Goal: Transaction & Acquisition: Purchase product/service

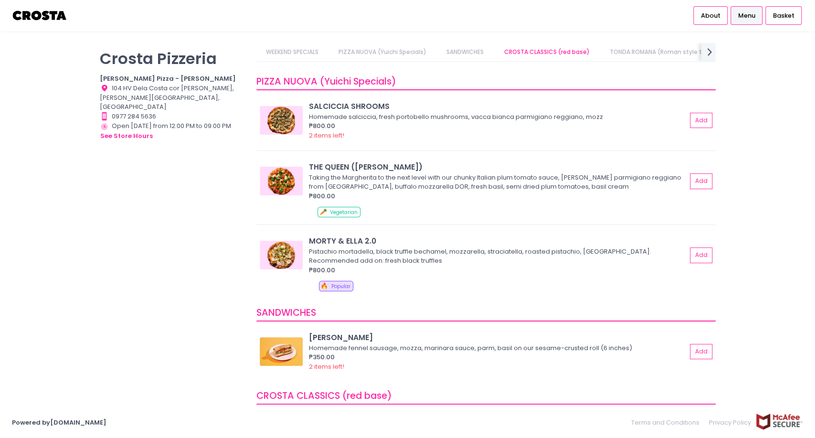
scroll to position [81, 0]
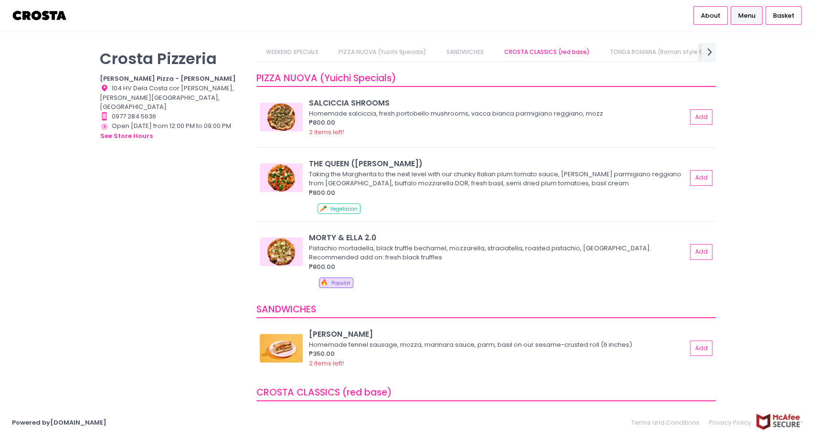
click at [286, 250] on img at bounding box center [281, 251] width 43 height 29
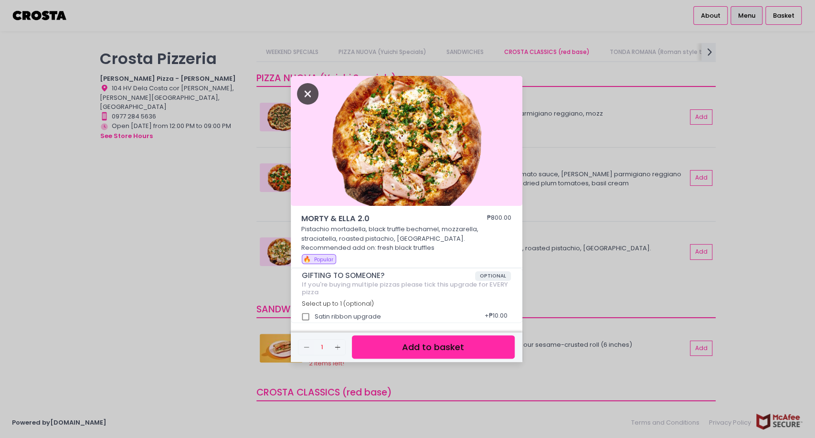
click at [314, 99] on icon "Close" at bounding box center [308, 93] width 22 height 21
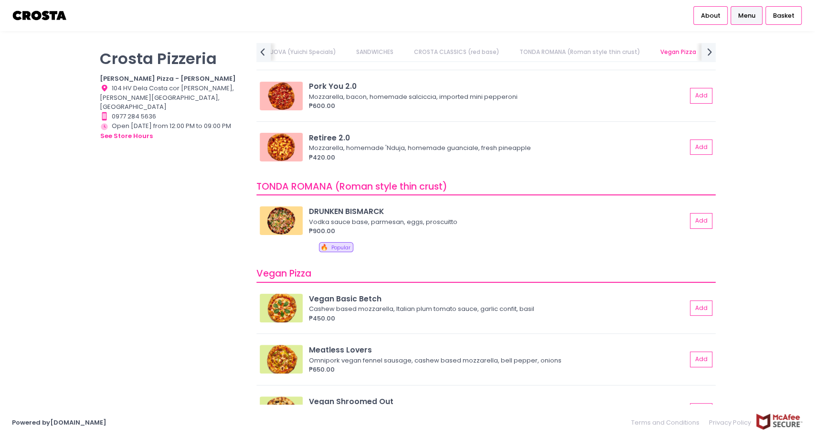
scroll to position [513, 0]
click at [272, 219] on img at bounding box center [281, 220] width 43 height 29
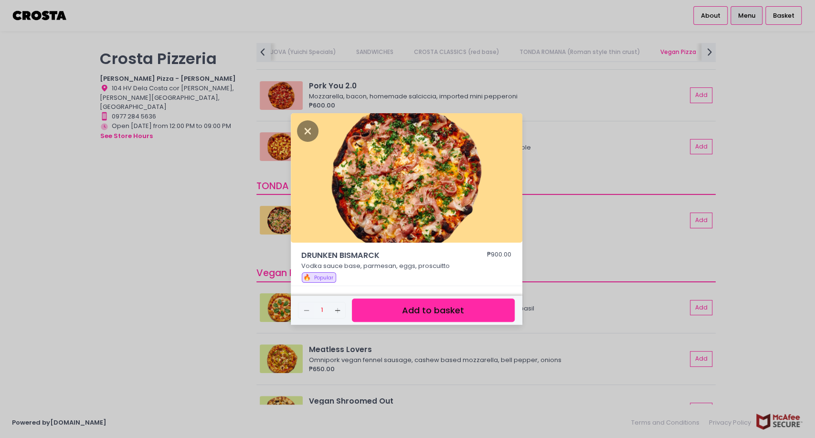
click at [392, 228] on img at bounding box center [406, 178] width 231 height 130
click at [302, 129] on icon "Close" at bounding box center [308, 130] width 22 height 21
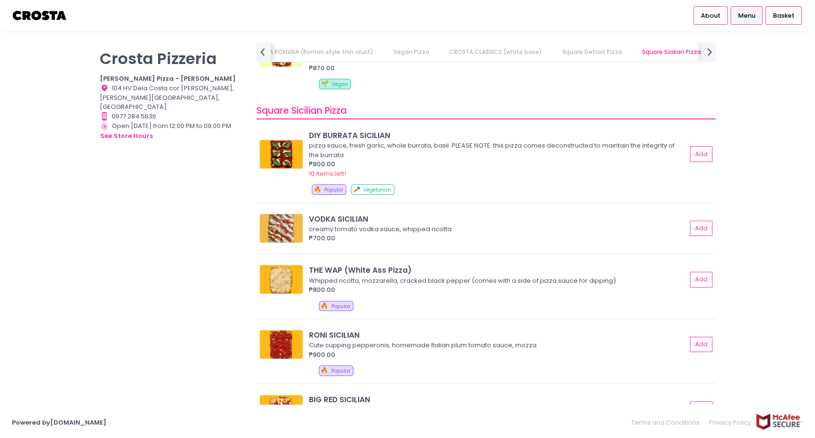
scroll to position [1427, 0]
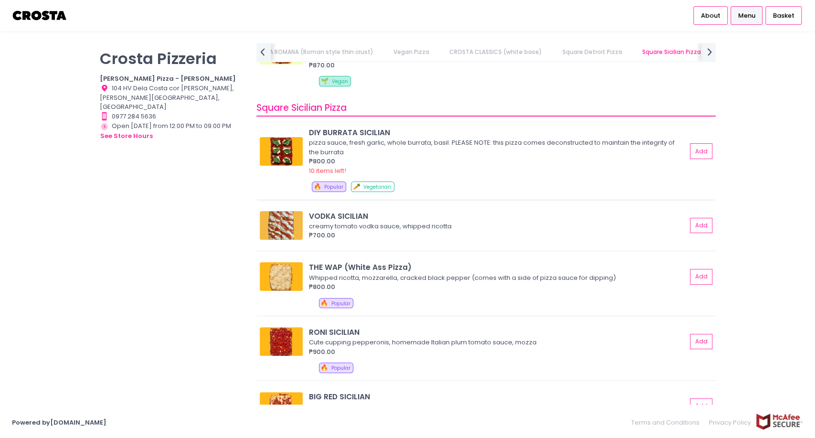
click at [282, 160] on img at bounding box center [281, 151] width 43 height 29
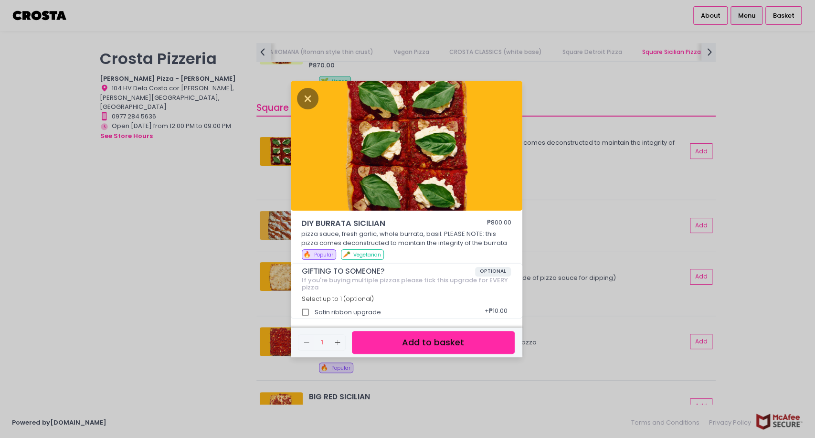
scroll to position [4, 0]
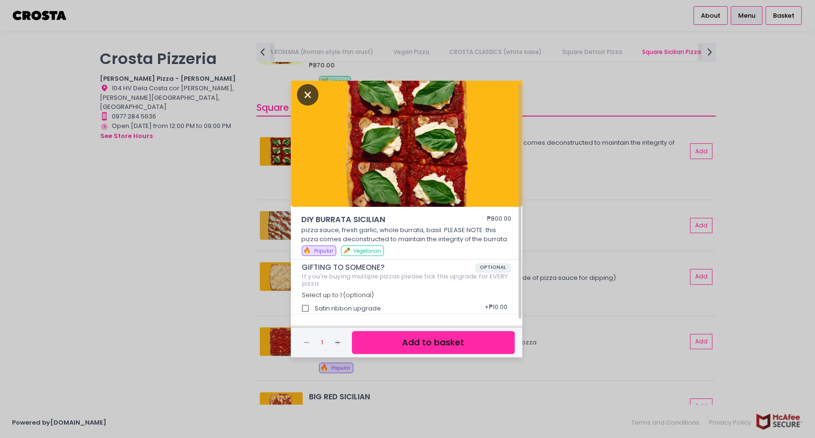
click at [310, 100] on icon "Close" at bounding box center [308, 94] width 22 height 21
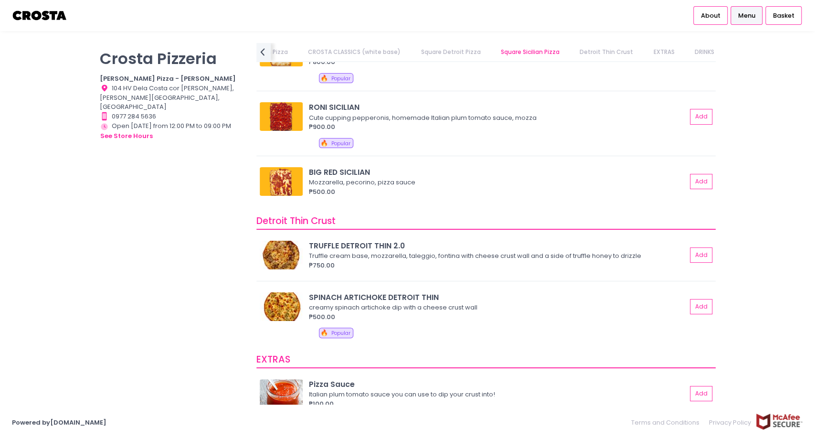
scroll to position [1474, 0]
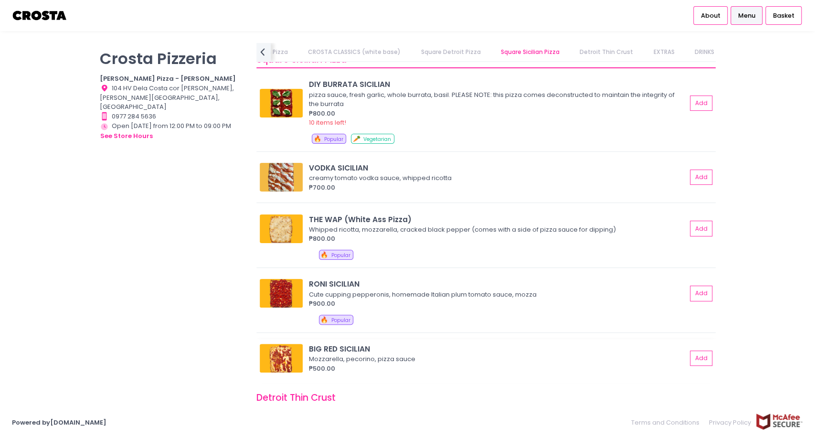
click at [292, 358] on img at bounding box center [281, 358] width 43 height 29
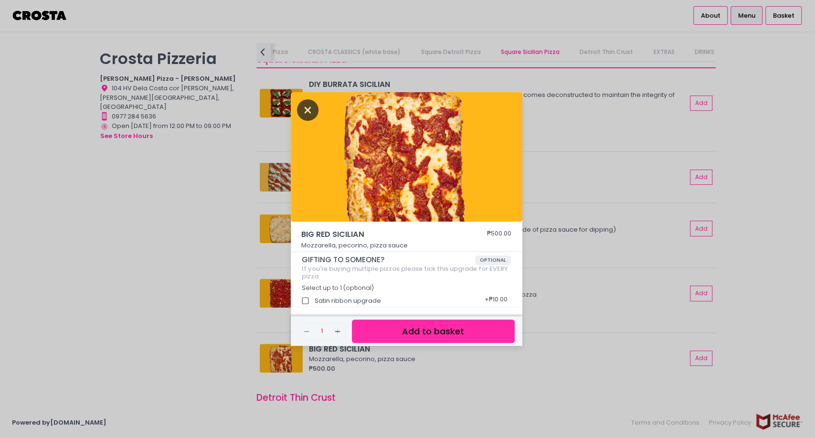
click at [299, 104] on icon "Close" at bounding box center [308, 109] width 22 height 21
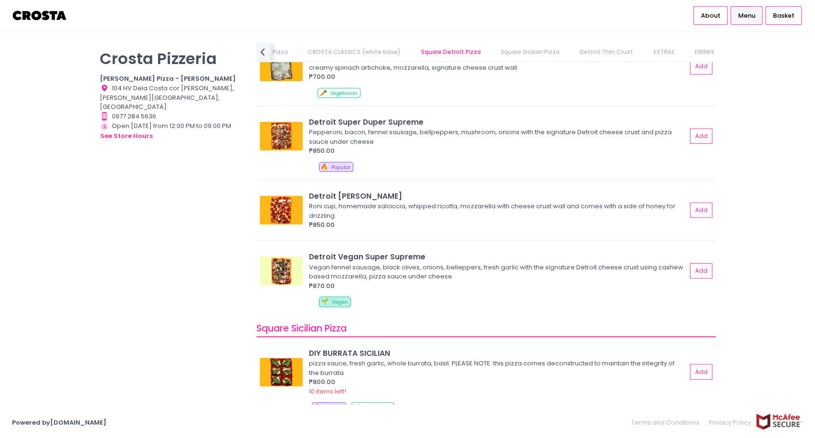
scroll to position [1203, 0]
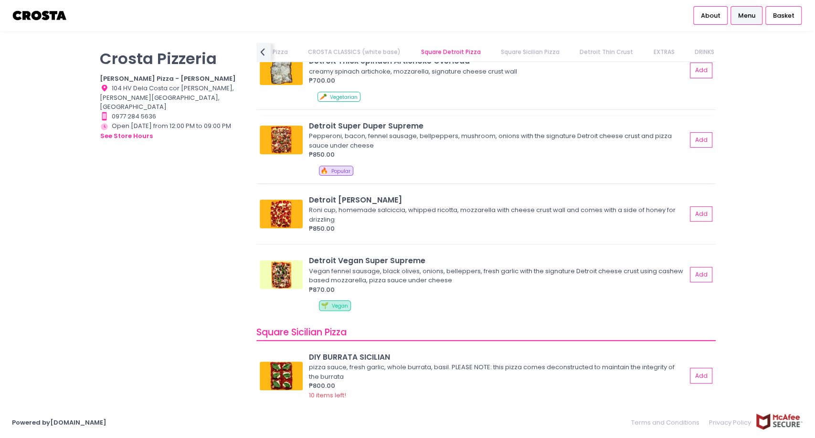
click at [278, 148] on img at bounding box center [281, 140] width 43 height 29
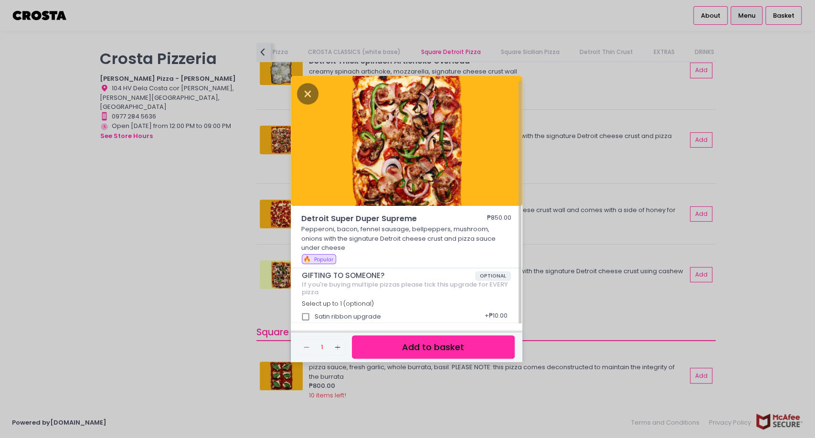
scroll to position [2, 0]
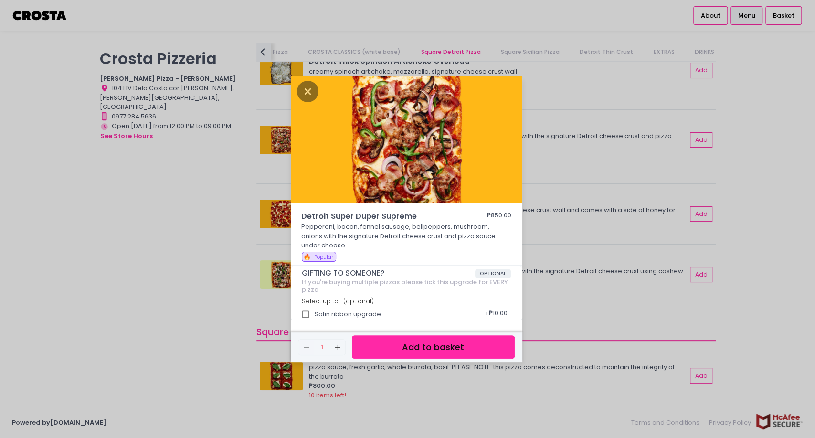
click at [583, 276] on div "Detroit Super Duper Supreme ₱850.00 Pepperoni, bacon, fennel sausage, bellpeppe…" at bounding box center [407, 219] width 815 height 438
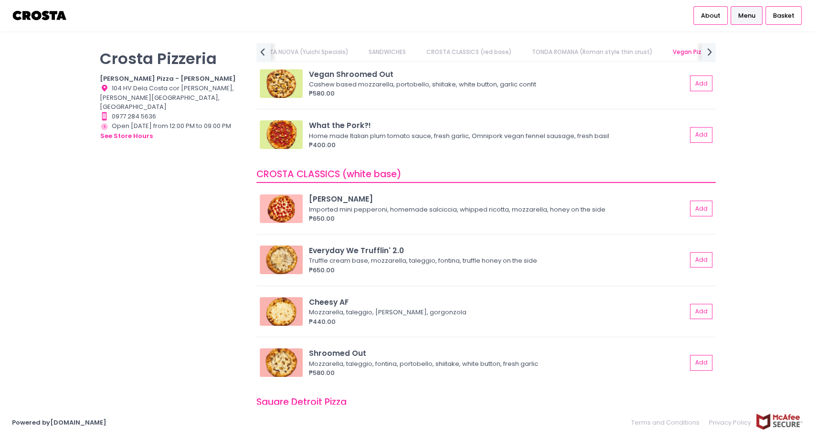
scroll to position [837, 0]
